Goal: Check status: Check status

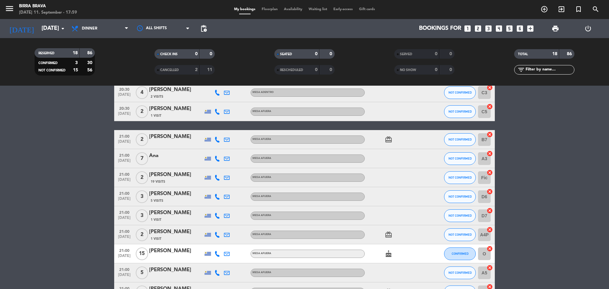
scroll to position [209, 0]
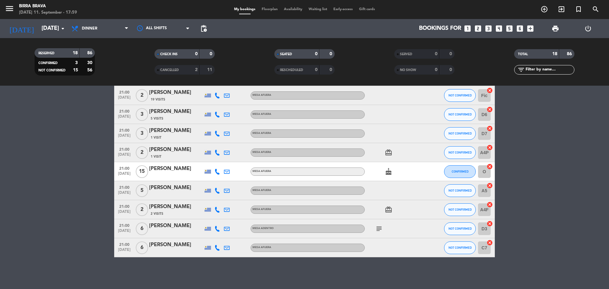
click at [385, 228] on div "subject" at bounding box center [393, 228] width 57 height 19
click at [380, 228] on icon "subject" at bounding box center [379, 229] width 8 height 8
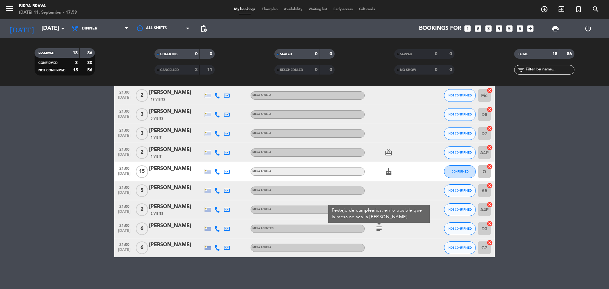
click at [388, 231] on div "subject Festejo de cumpleaños, en lo posible que la mesa no sea la [PERSON_NAME]" at bounding box center [393, 228] width 57 height 19
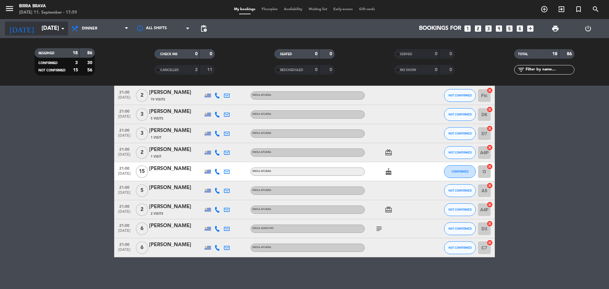
click at [54, 28] on input "[DATE]" at bounding box center [75, 28] width 74 height 13
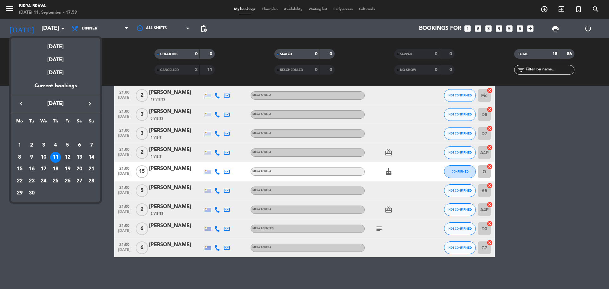
click at [67, 159] on div "12" at bounding box center [67, 157] width 11 height 11
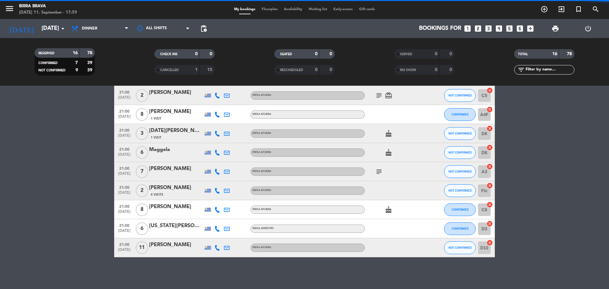
scroll to position [171, 0]
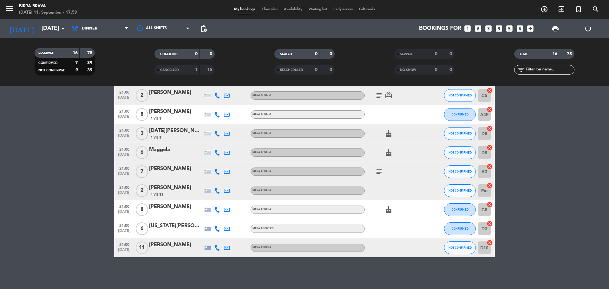
click at [386, 101] on div "subject card_giftcard" at bounding box center [393, 95] width 57 height 19
click at [377, 95] on icon "subject" at bounding box center [379, 96] width 8 height 8
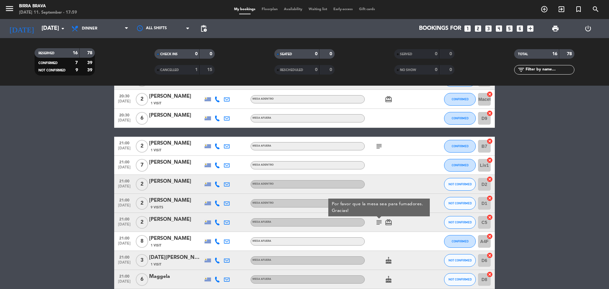
scroll to position [12, 0]
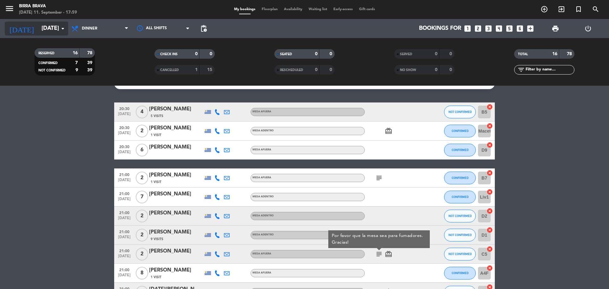
click at [54, 30] on input "[DATE]" at bounding box center [75, 28] width 74 height 13
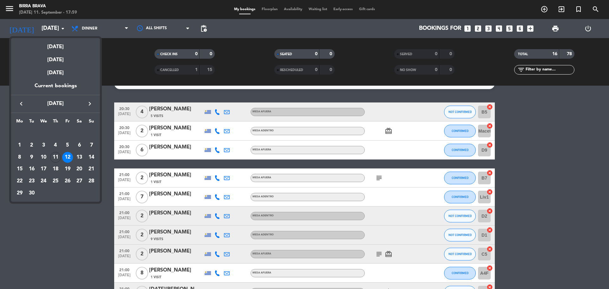
click at [77, 159] on div "13" at bounding box center [79, 157] width 11 height 11
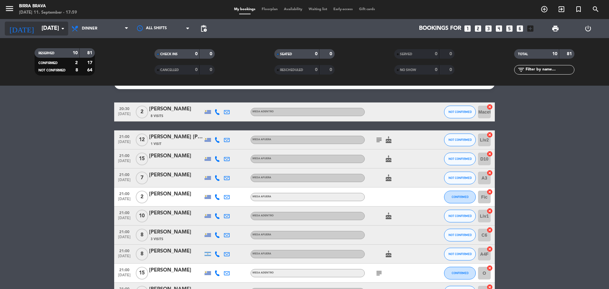
click at [54, 35] on input "[DATE]" at bounding box center [75, 28] width 74 height 13
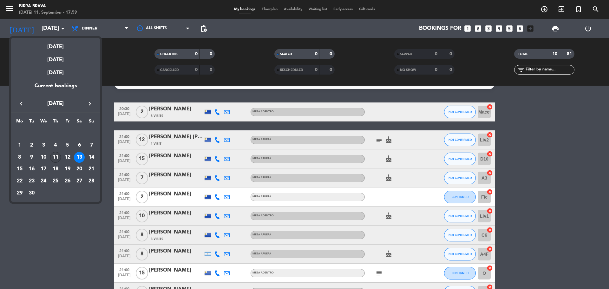
click at [55, 158] on div "11" at bounding box center [55, 157] width 11 height 11
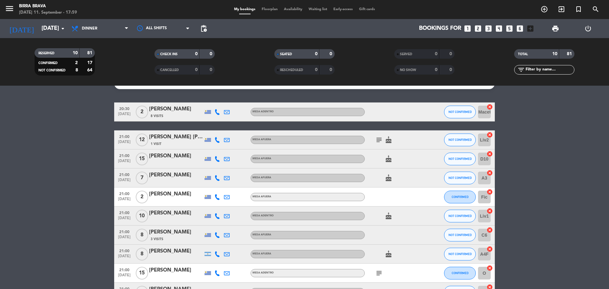
type input "[DATE]"
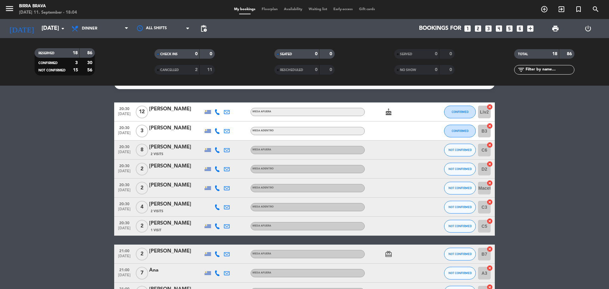
scroll to position [0, 0]
